Goal: Transaction & Acquisition: Purchase product/service

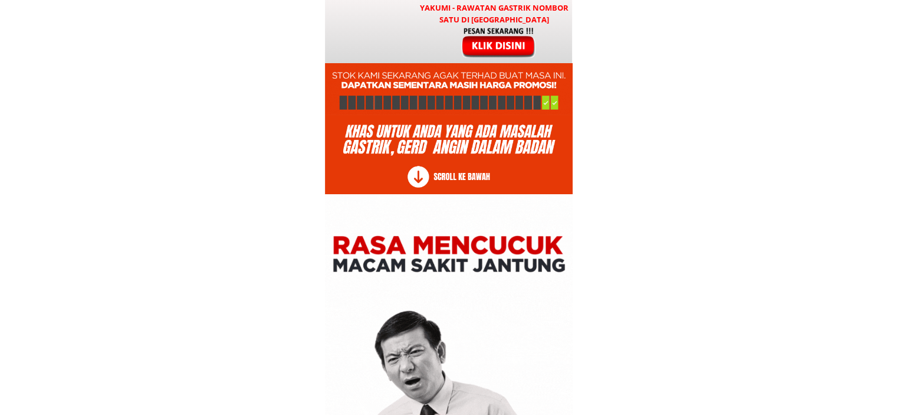
type input "[PERSON_NAME]"
type input "163493229"
type input "Kg murni D NABAWAN [GEOGRAPHIC_DATA] poskod 89957"
type input "[PERSON_NAME]"
type input "163493229"
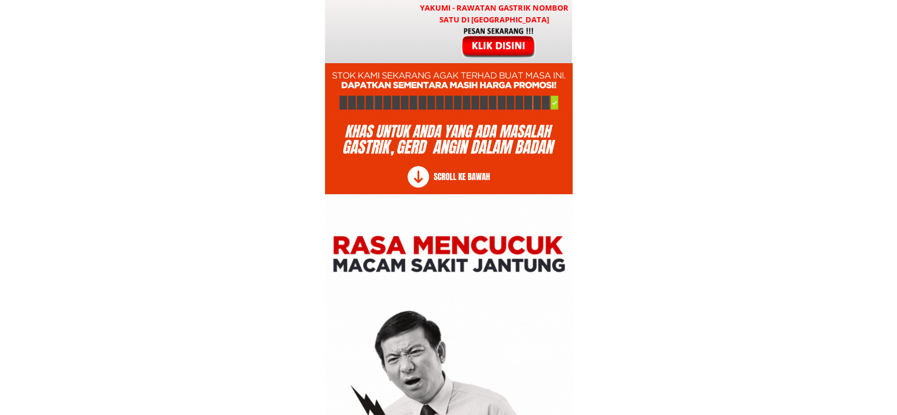
type input "Kg murni D NABAWAN [GEOGRAPHIC_DATA] poskod 89957"
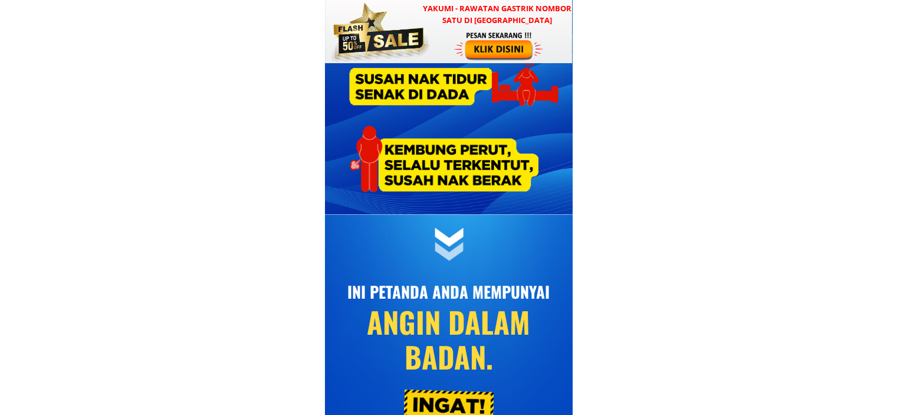
scroll to position [2124, 0]
